Goal: Information Seeking & Learning: Find specific fact

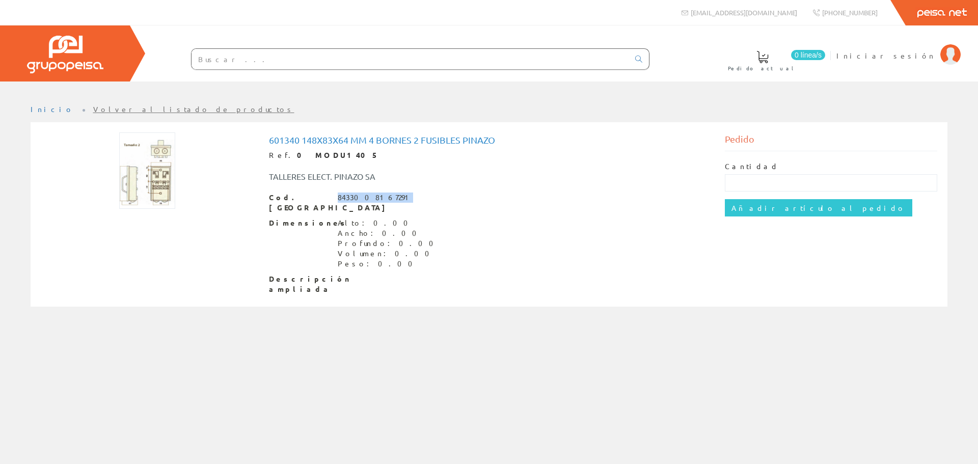
drag, startPoint x: 340, startPoint y: 199, endPoint x: 405, endPoint y: 194, distance: 65.9
click at [405, 194] on div "Cod. Barras 8433008167291" at bounding box center [489, 203] width 441 height 20
